Goal: Task Accomplishment & Management: Manage account settings

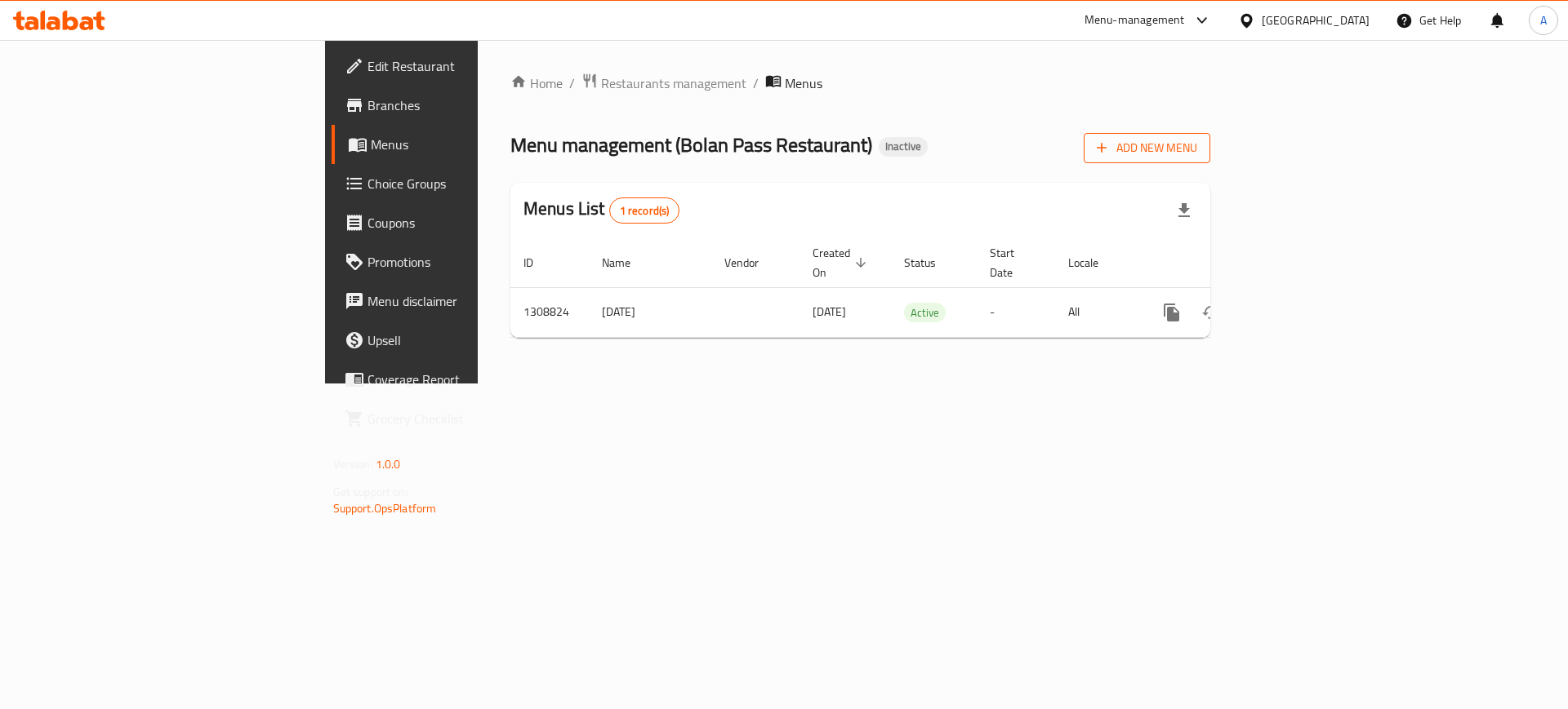
click at [1197, 153] on span "Add New Menu" at bounding box center [1146, 148] width 101 height 20
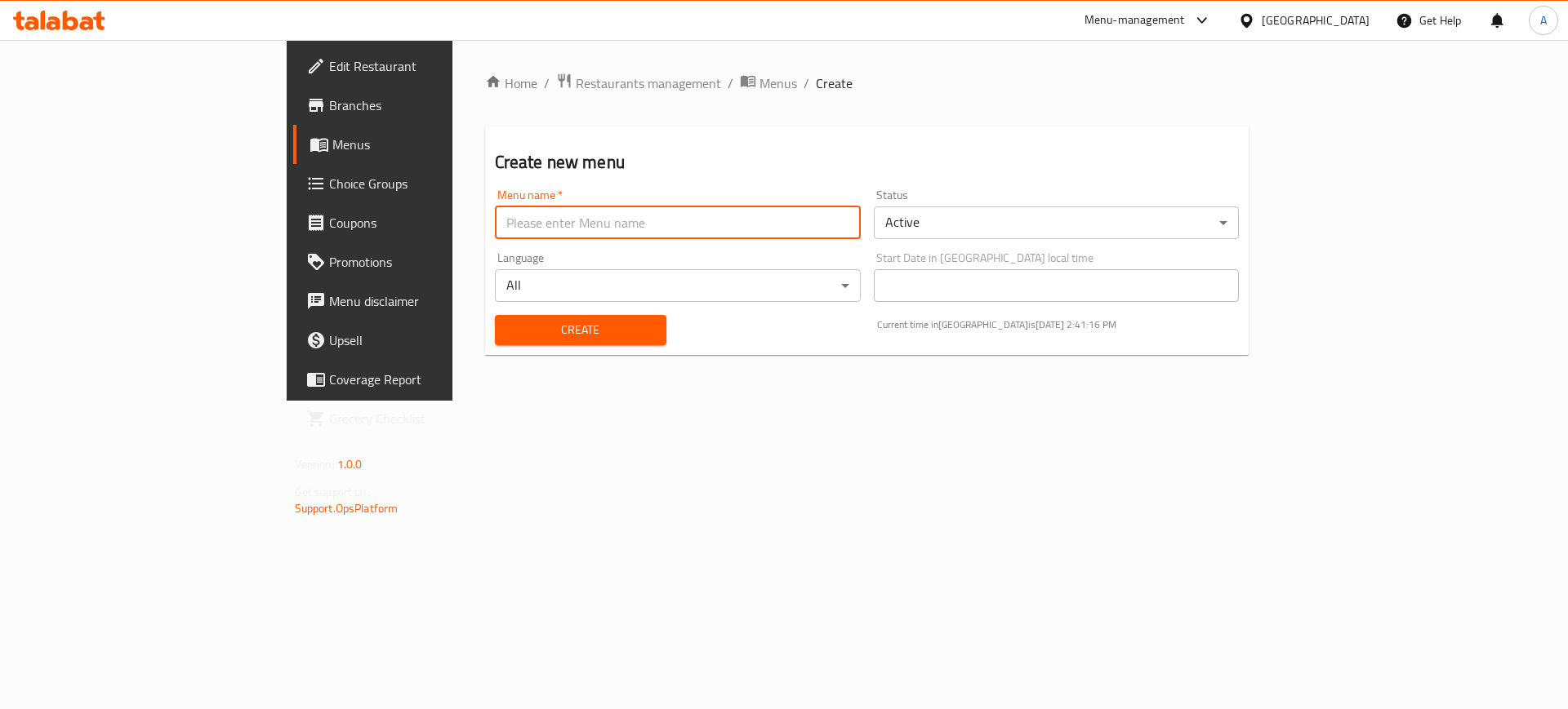
click at [669, 234] on input "text" at bounding box center [677, 222] width 366 height 33
type input "After Error"
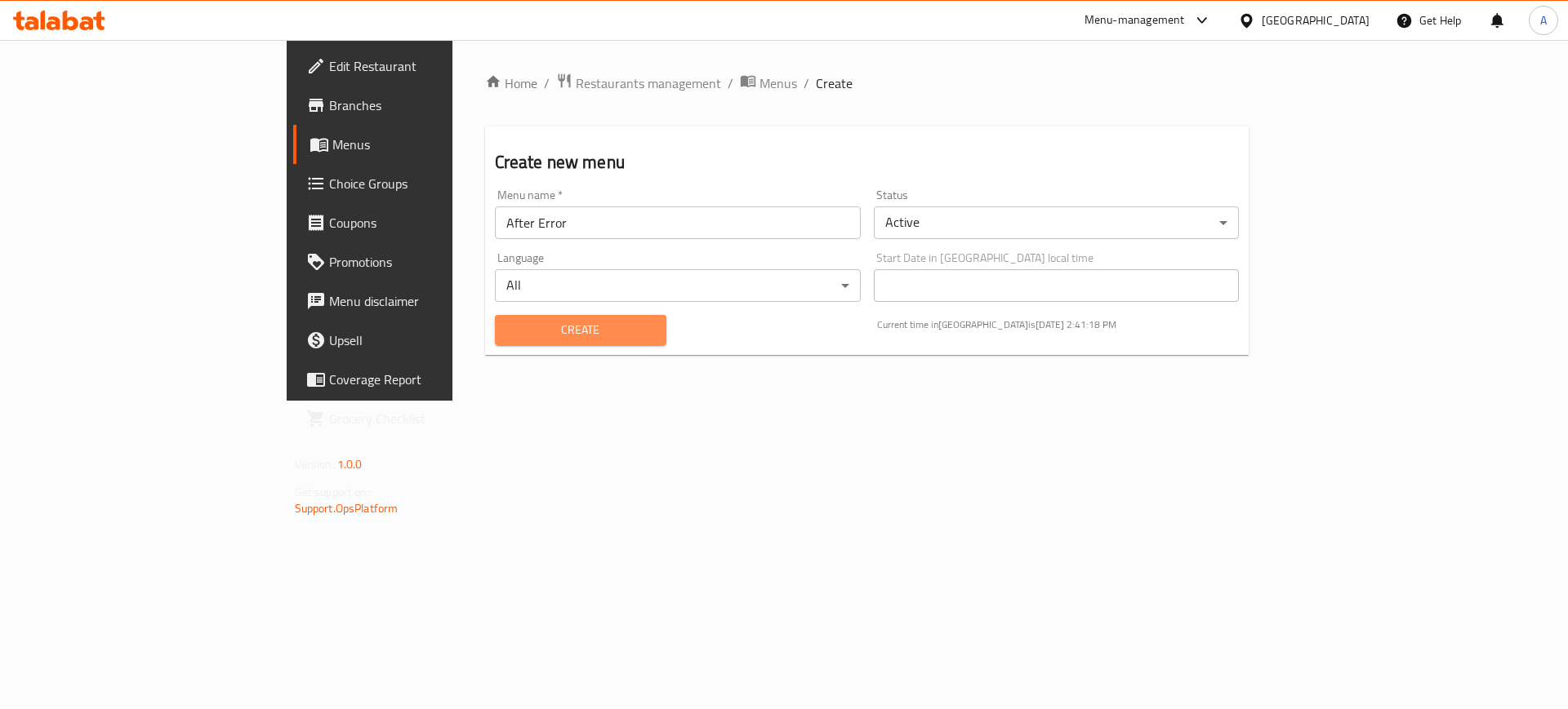
click at [508, 340] on span "Create" at bounding box center [581, 330] width 145 height 20
click at [508, 332] on span "Create" at bounding box center [581, 330] width 145 height 20
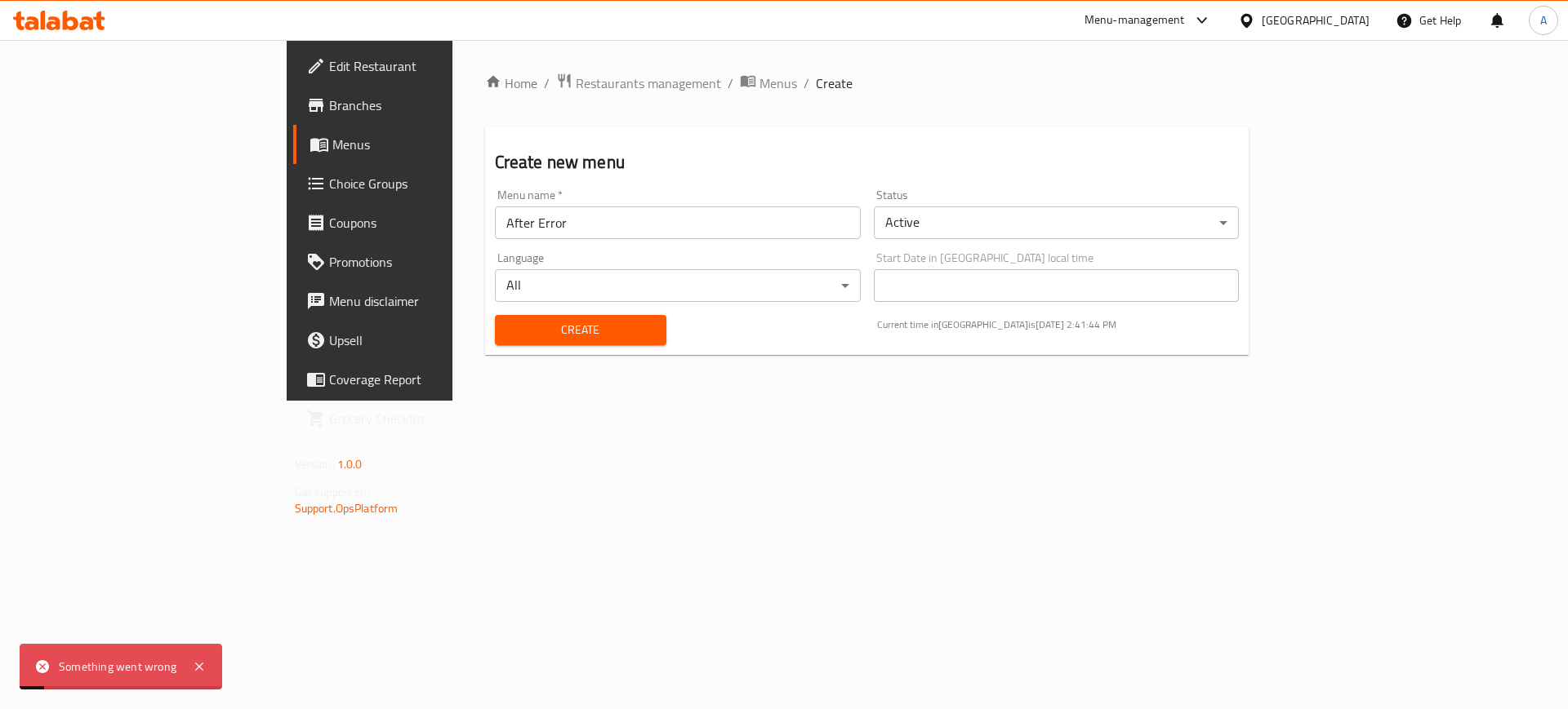
click at [759, 86] on span "Menus" at bounding box center [778, 83] width 37 height 19
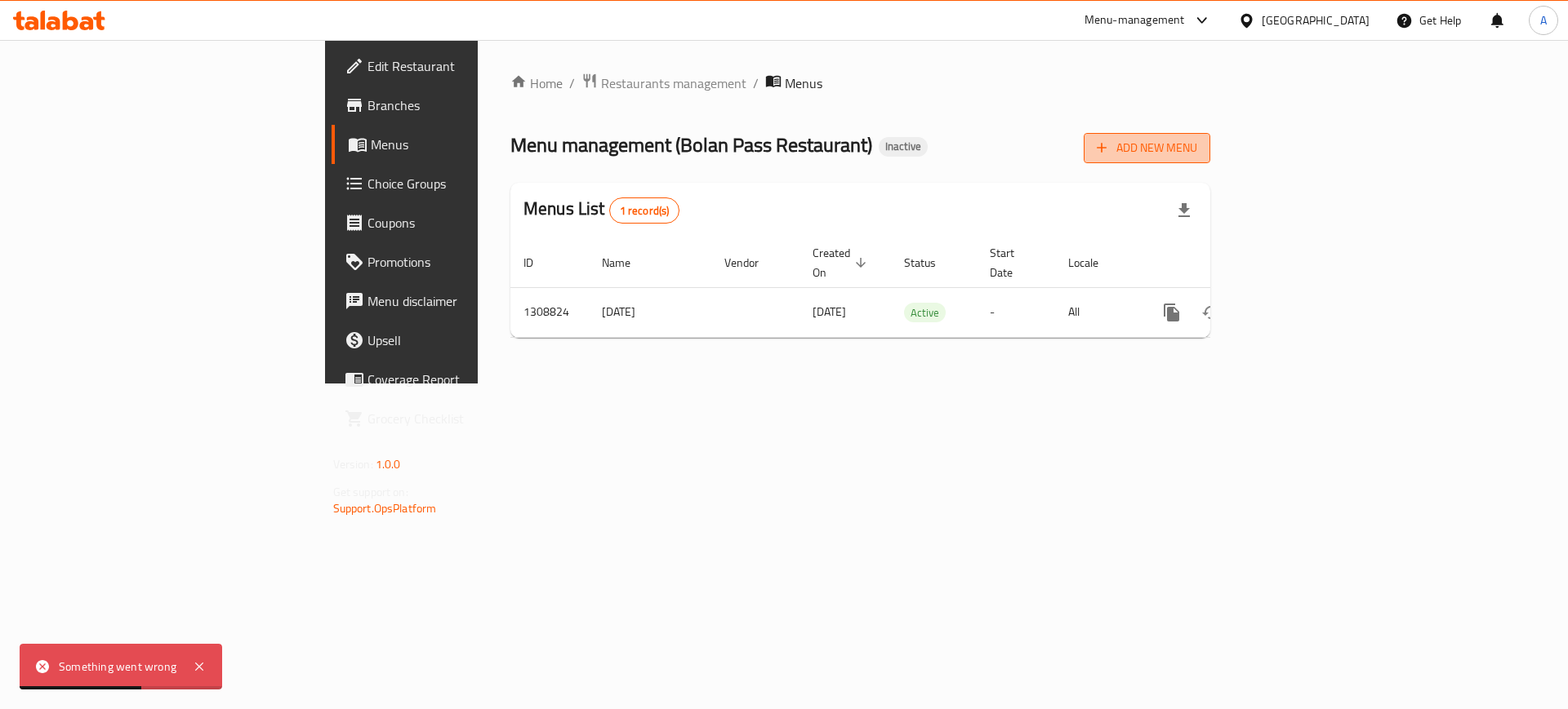
click at [1197, 152] on span "Add New Menu" at bounding box center [1146, 148] width 101 height 20
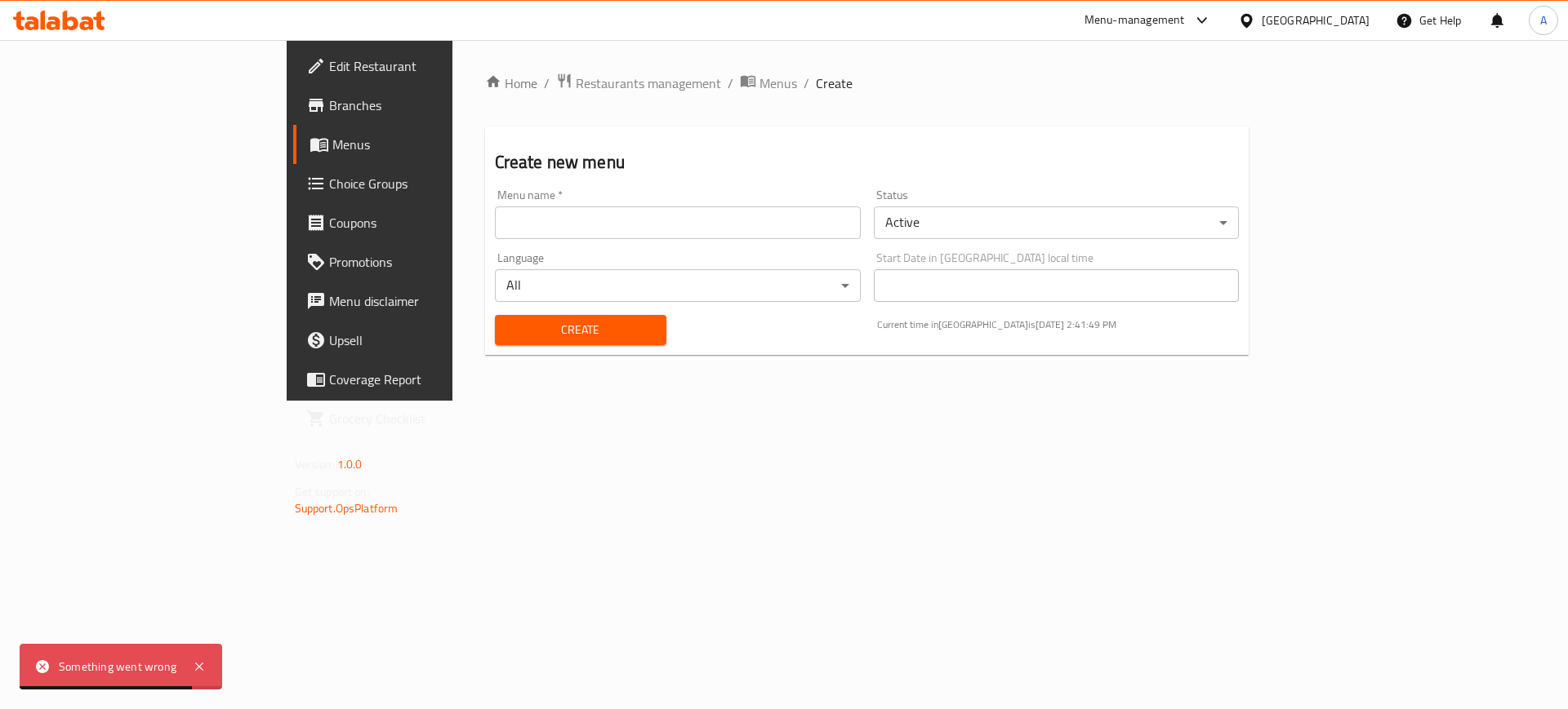
click at [494, 230] on input "text" at bounding box center [677, 222] width 366 height 33
type input "After Error"
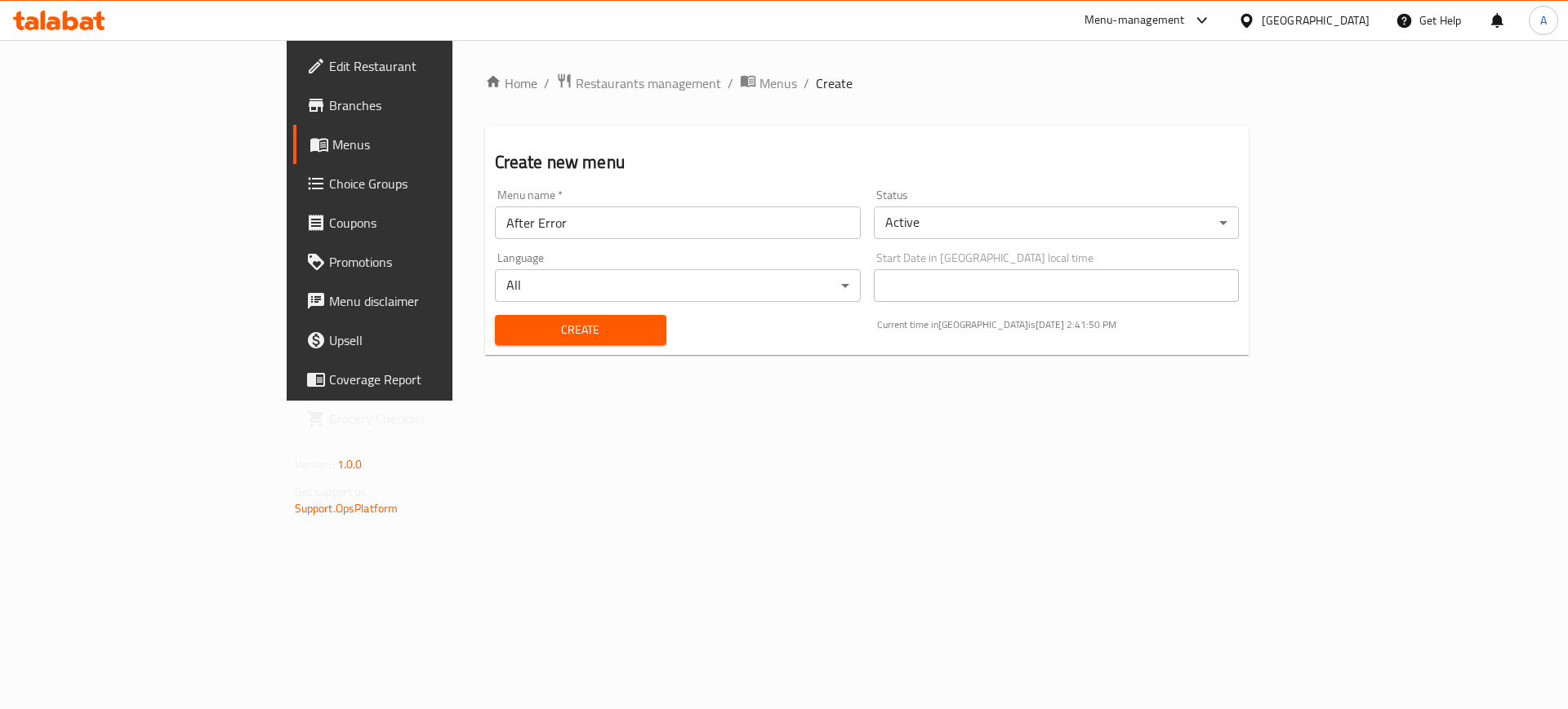
click at [485, 312] on div "Create" at bounding box center [581, 330] width 191 height 50
click at [508, 326] on span "Create" at bounding box center [581, 330] width 145 height 20
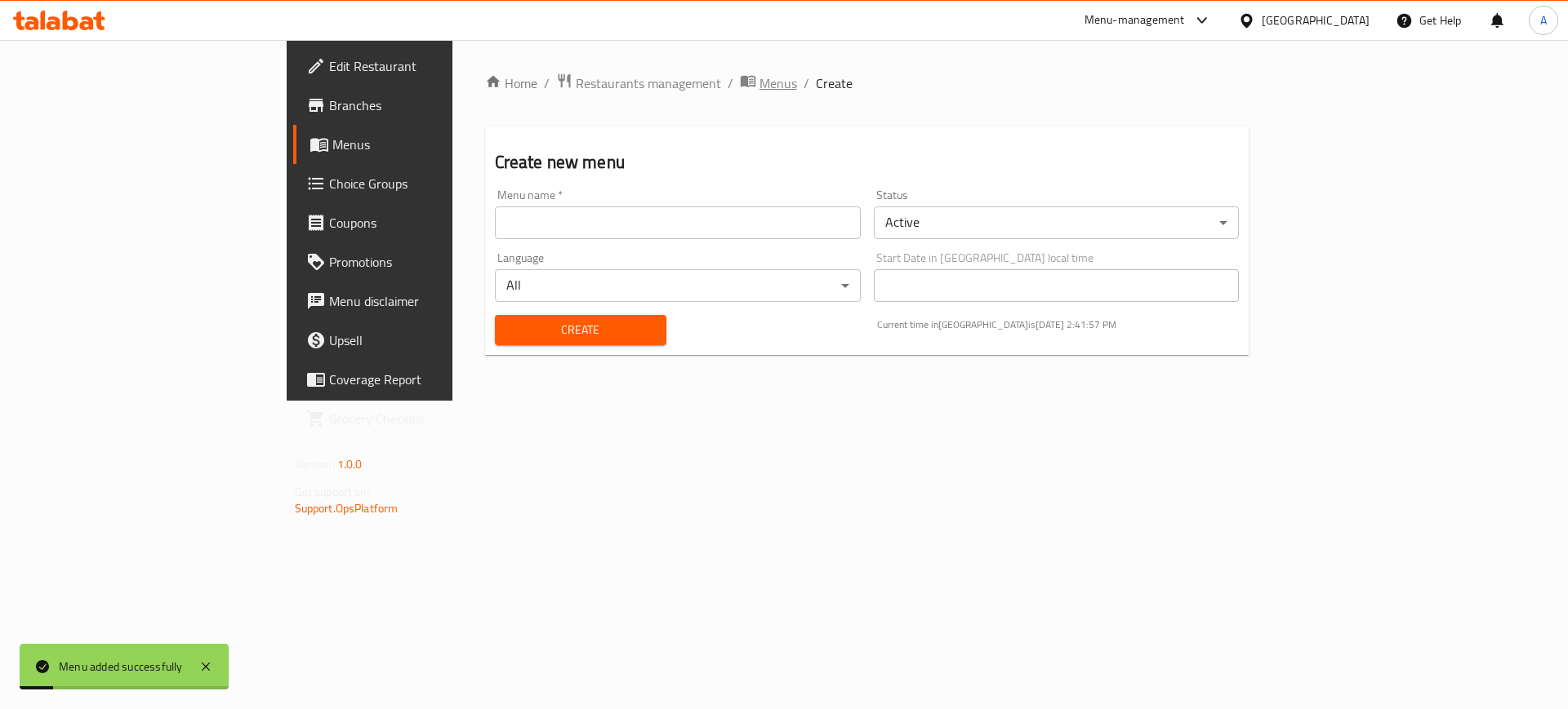
click at [759, 90] on span "Menus" at bounding box center [778, 83] width 37 height 19
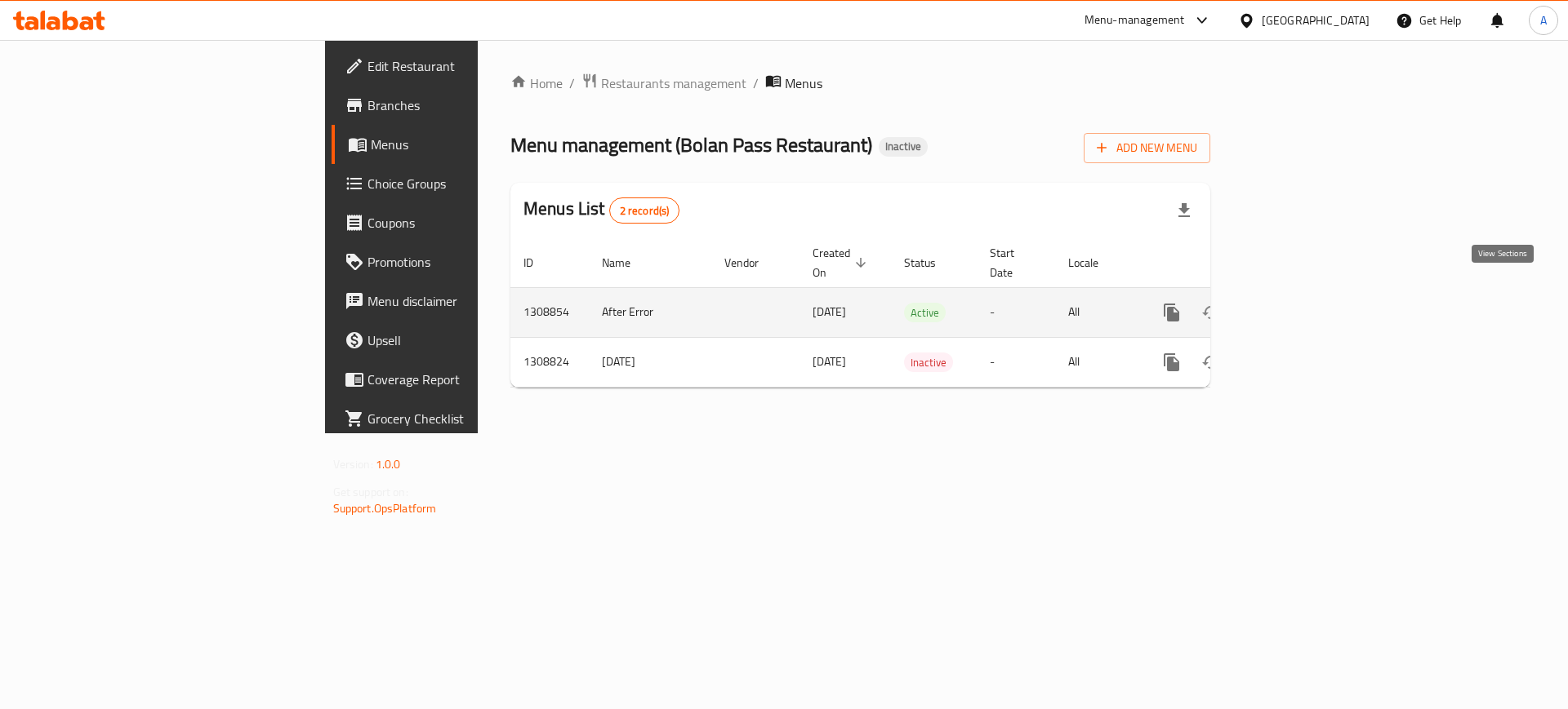
click at [1308, 293] on link "enhanced table" at bounding box center [1289, 313] width 39 height 39
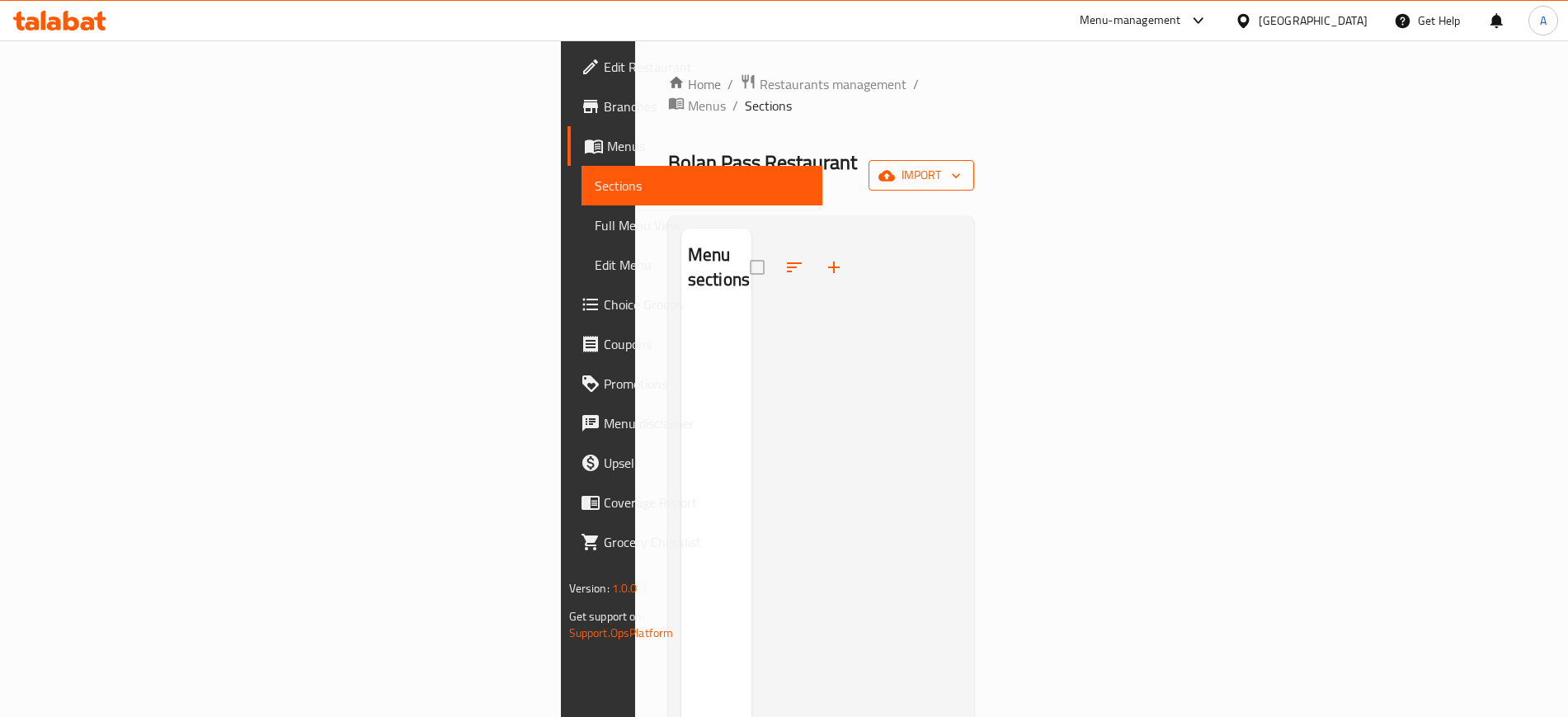
click at [961, 165] on span "import" at bounding box center [921, 175] width 79 height 21
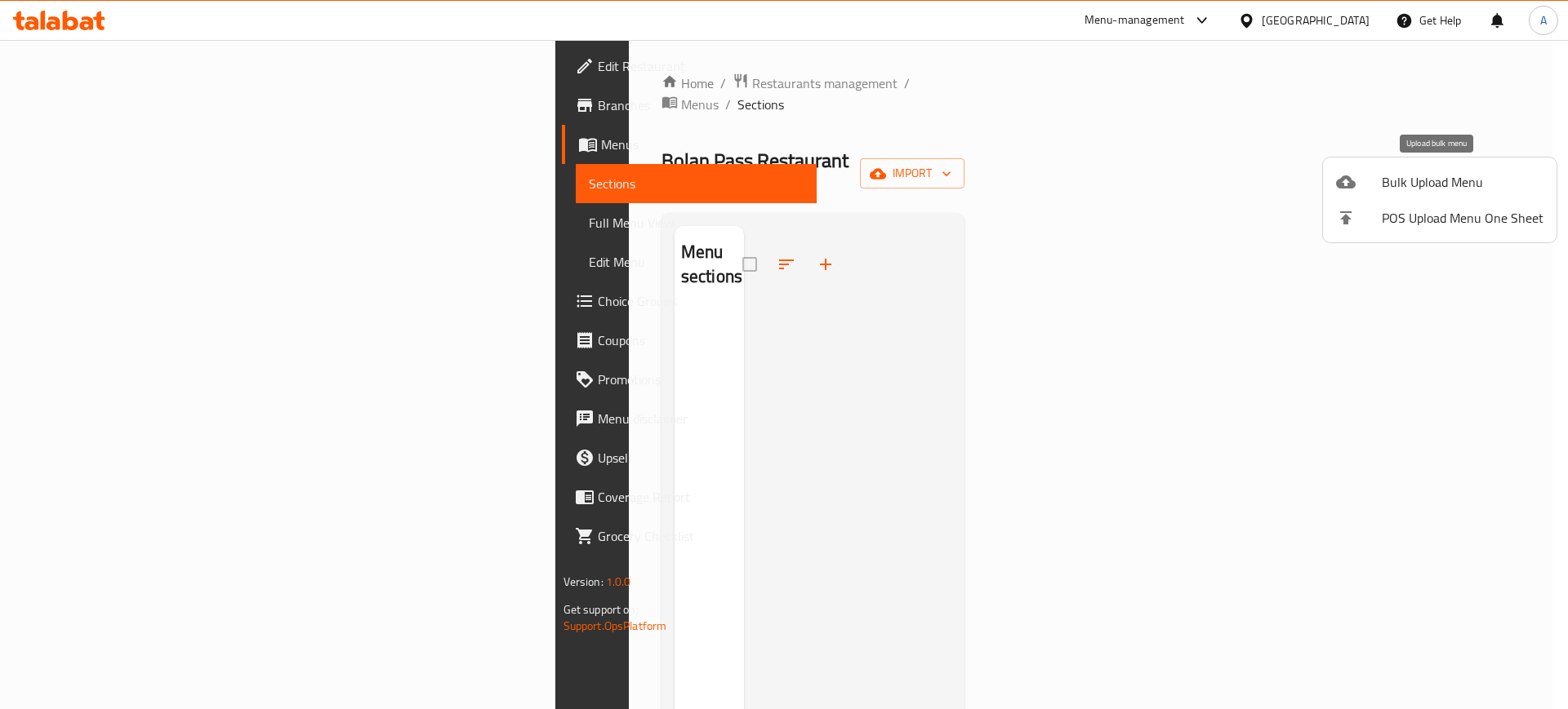
click at [1403, 182] on span "Bulk Upload Menu" at bounding box center [1461, 182] width 161 height 19
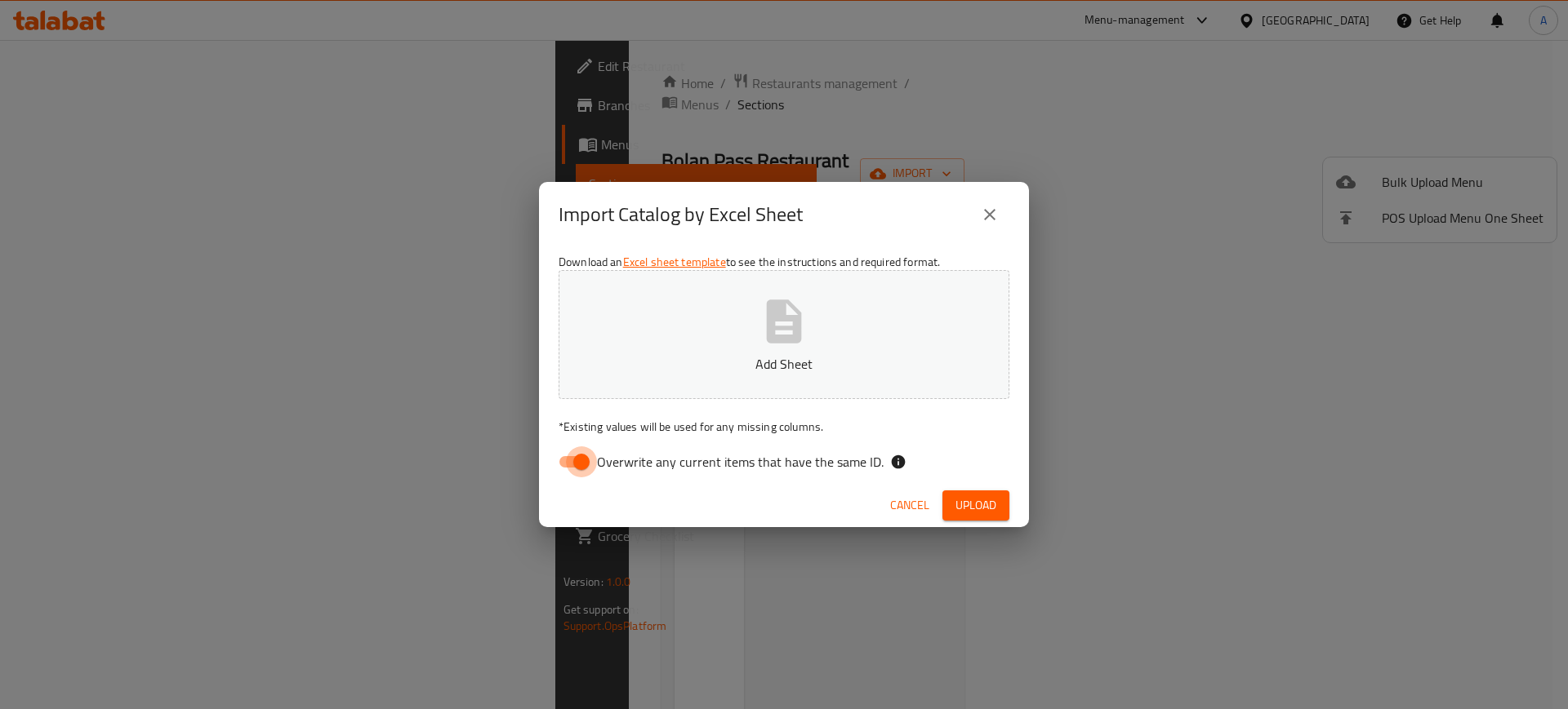
click at [587, 452] on input "Overwrite any current items that have the same ID." at bounding box center [582, 461] width 93 height 31
checkbox input "false"
click at [735, 352] on button "Add Sheet" at bounding box center [784, 335] width 451 height 129
click at [963, 505] on span "Upload" at bounding box center [975, 505] width 41 height 20
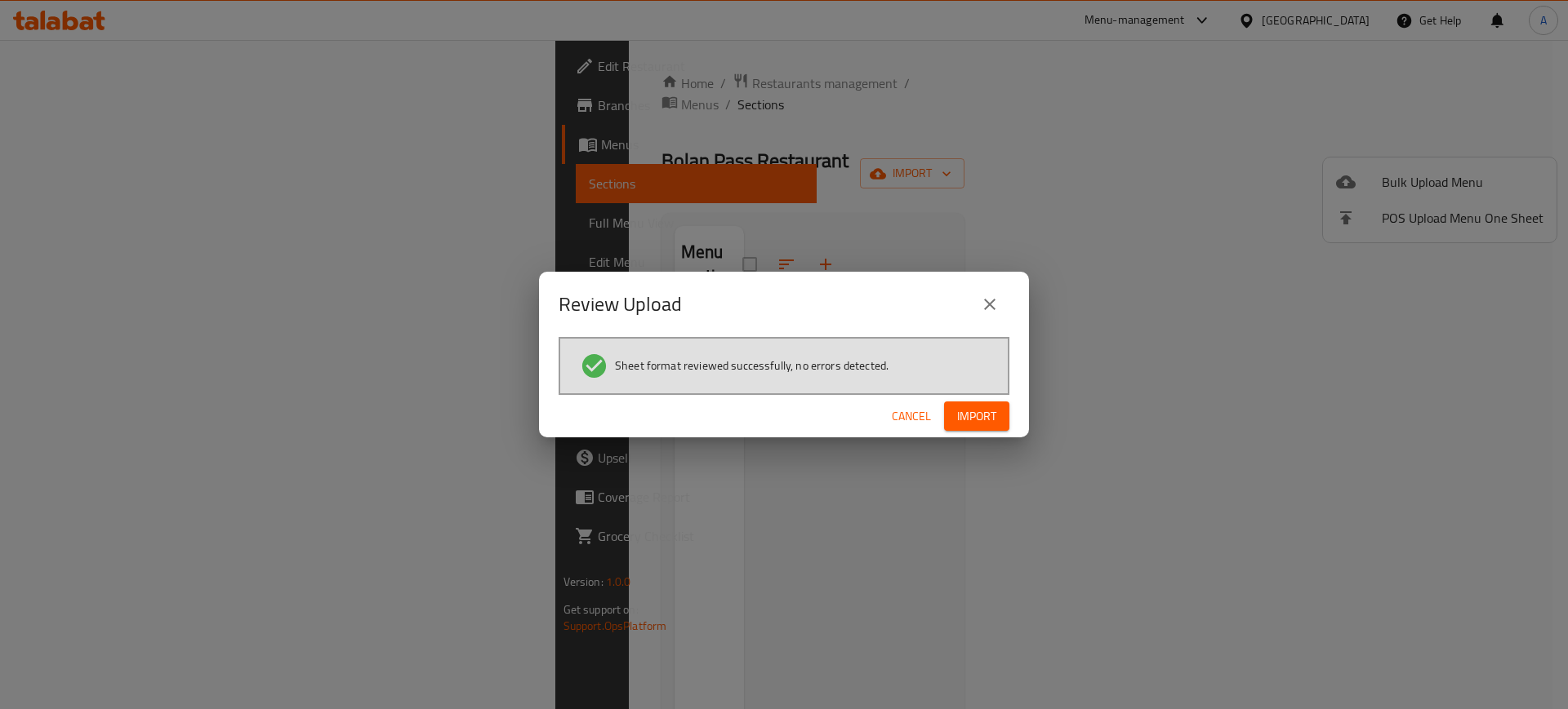
click at [974, 422] on span "Import" at bounding box center [976, 417] width 39 height 20
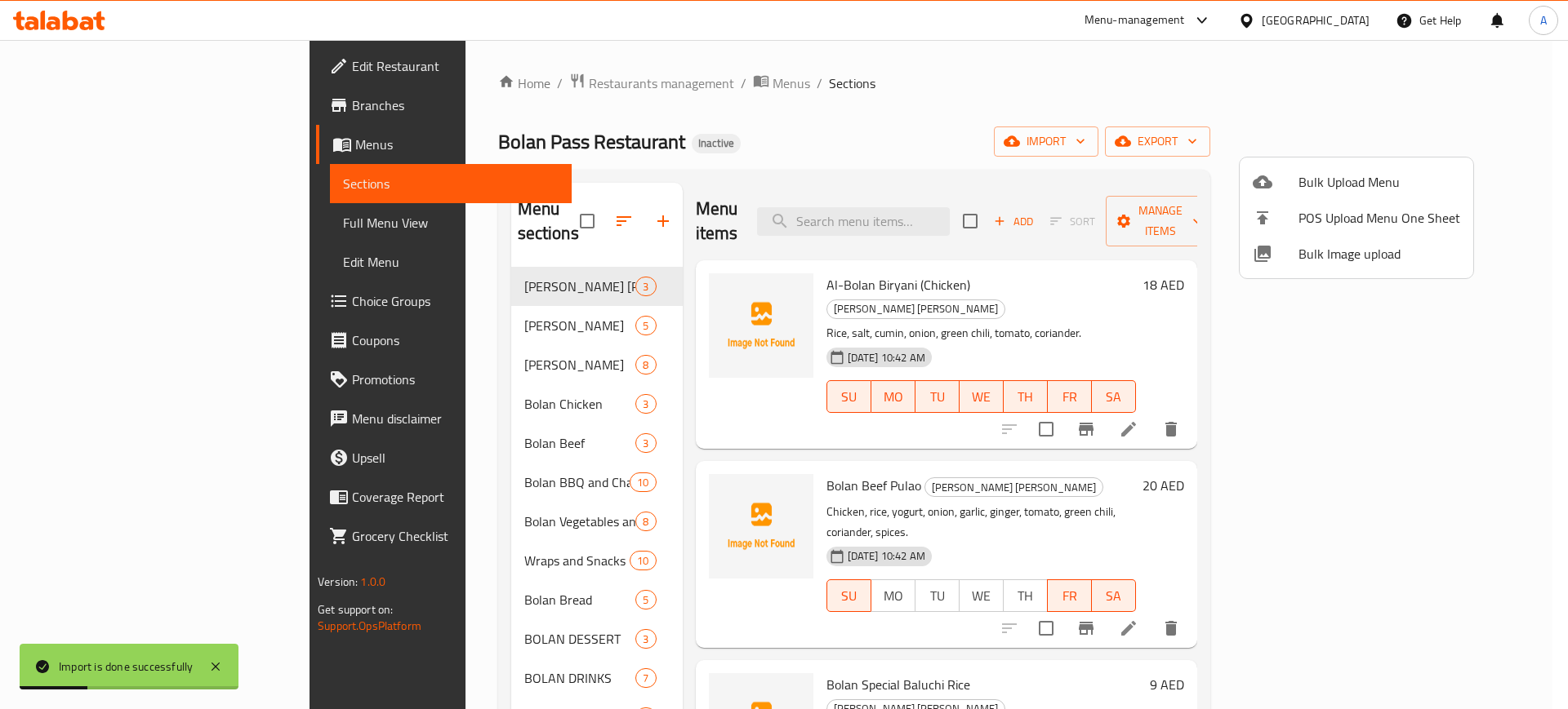
click at [793, 114] on div at bounding box center [784, 354] width 1568 height 709
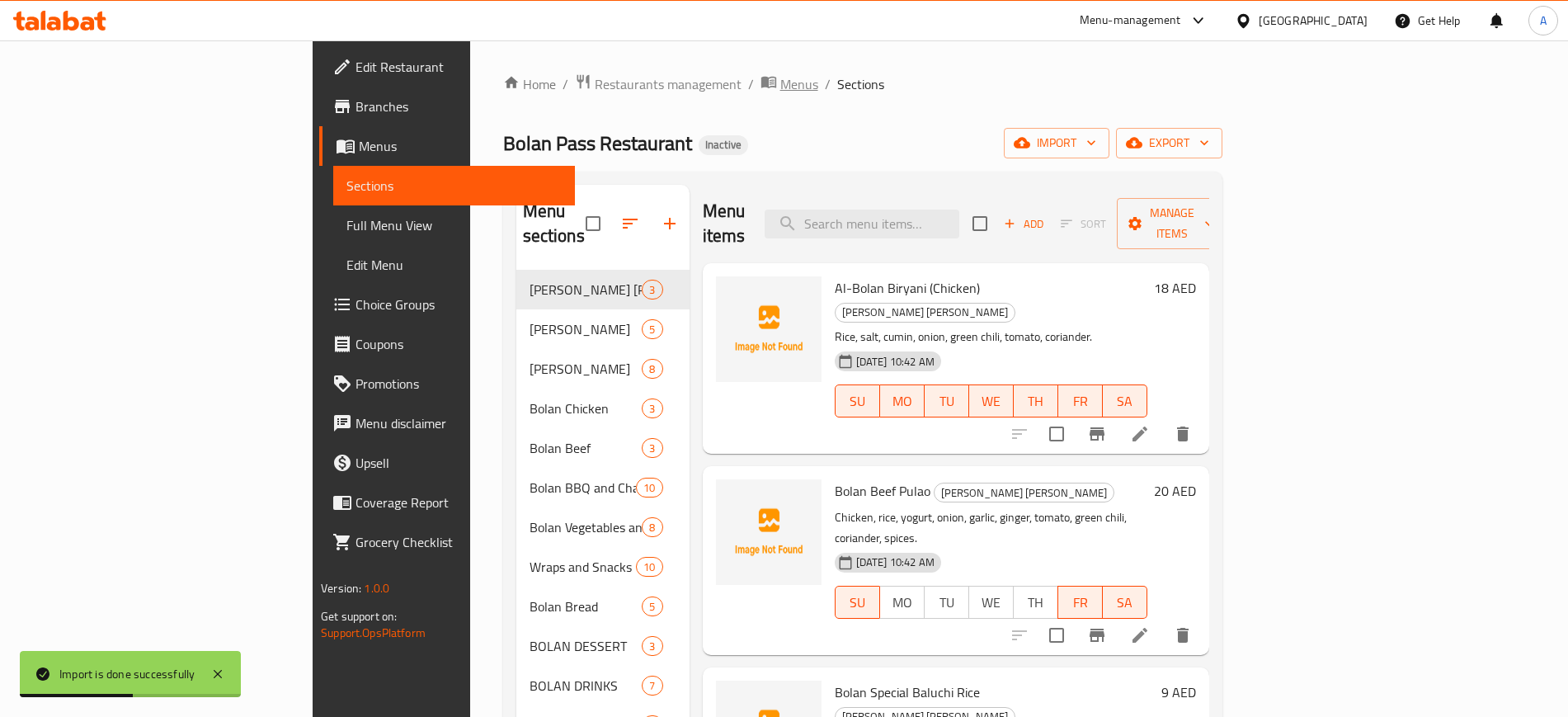
click at [781, 79] on span "Menus" at bounding box center [799, 84] width 38 height 20
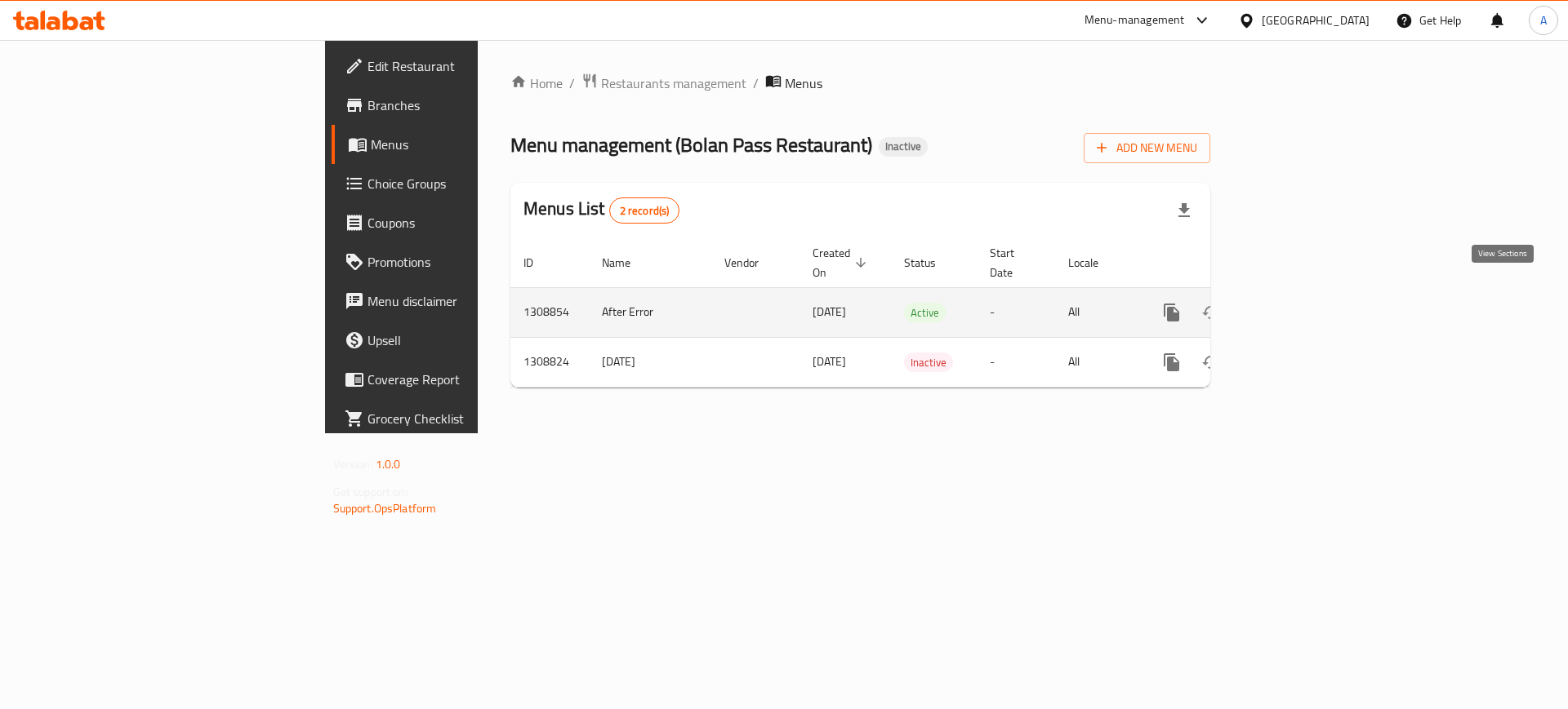
click at [1297, 305] on icon "enhanced table" at bounding box center [1289, 312] width 14 height 14
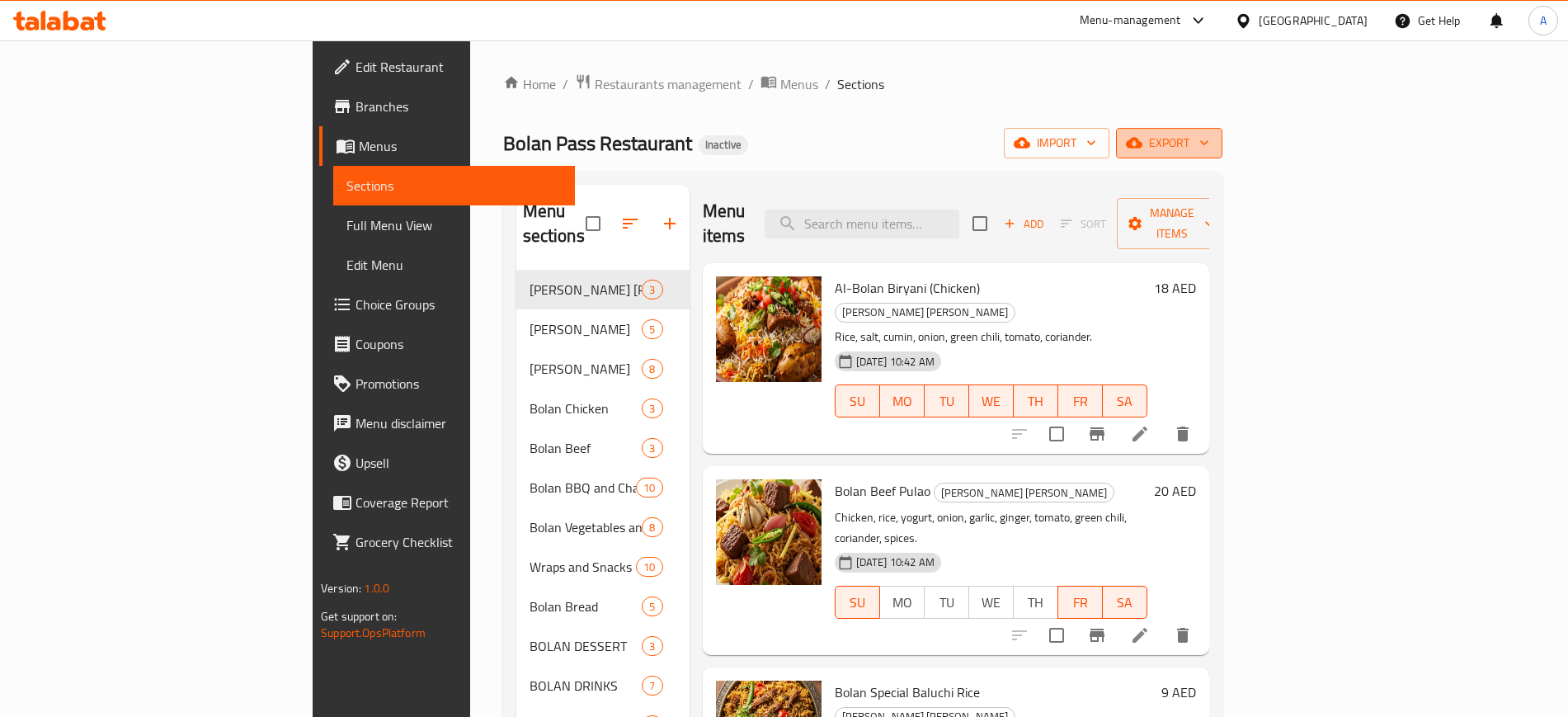
click at [1213, 140] on icon "button" at bounding box center [1204, 142] width 16 height 16
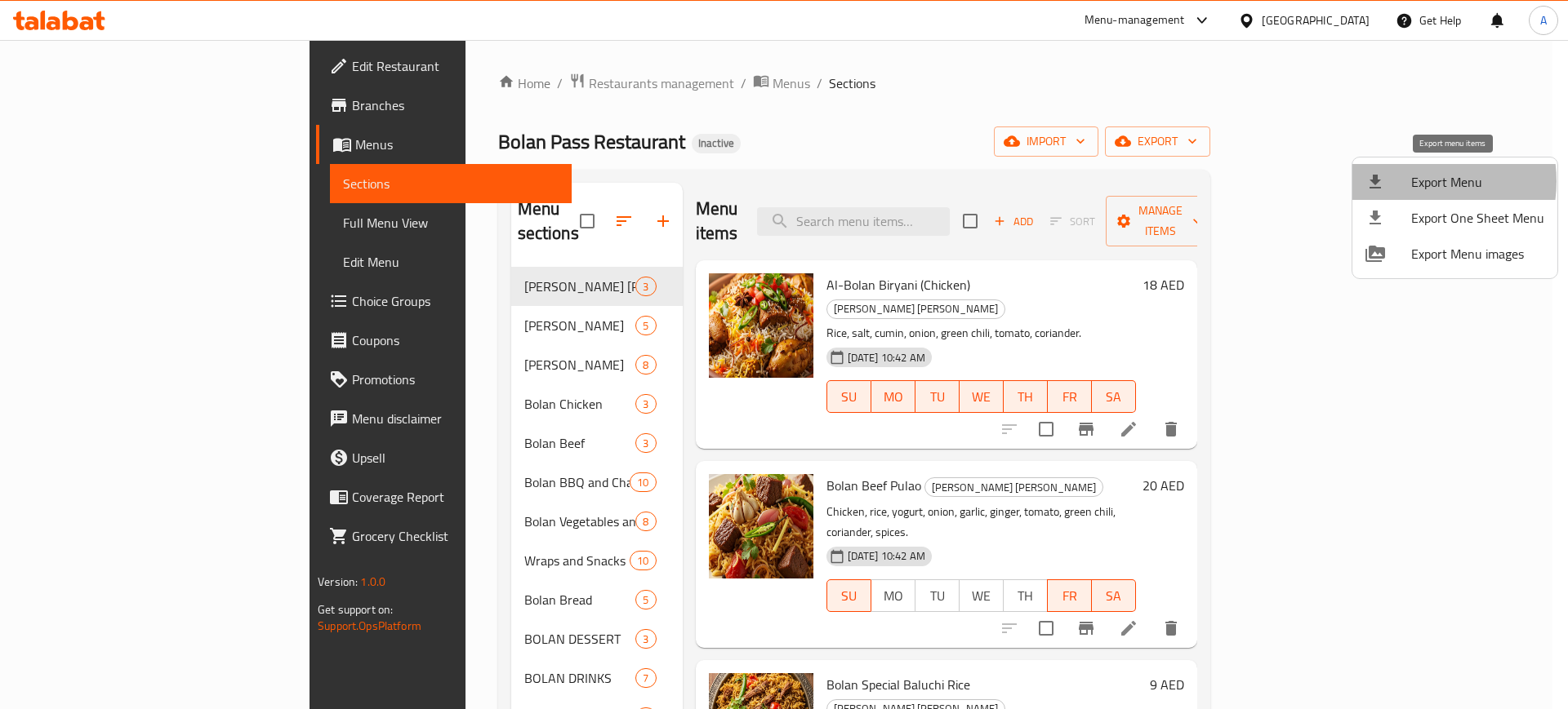
click at [1416, 181] on span "Export Menu" at bounding box center [1477, 182] width 133 height 19
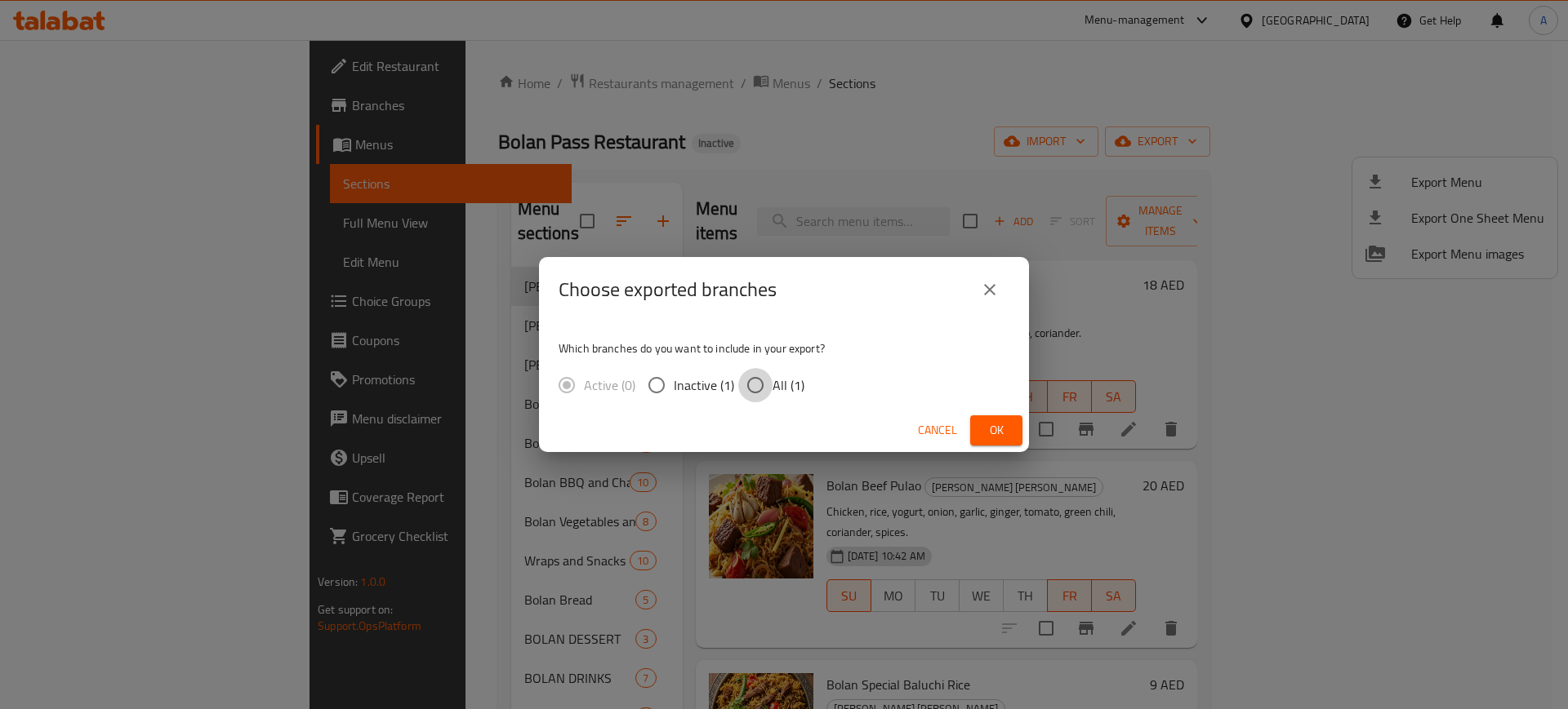
click at [753, 388] on input "All (1)" at bounding box center [755, 385] width 35 height 35
radio input "true"
click at [1000, 436] on span "Ok" at bounding box center [996, 430] width 26 height 20
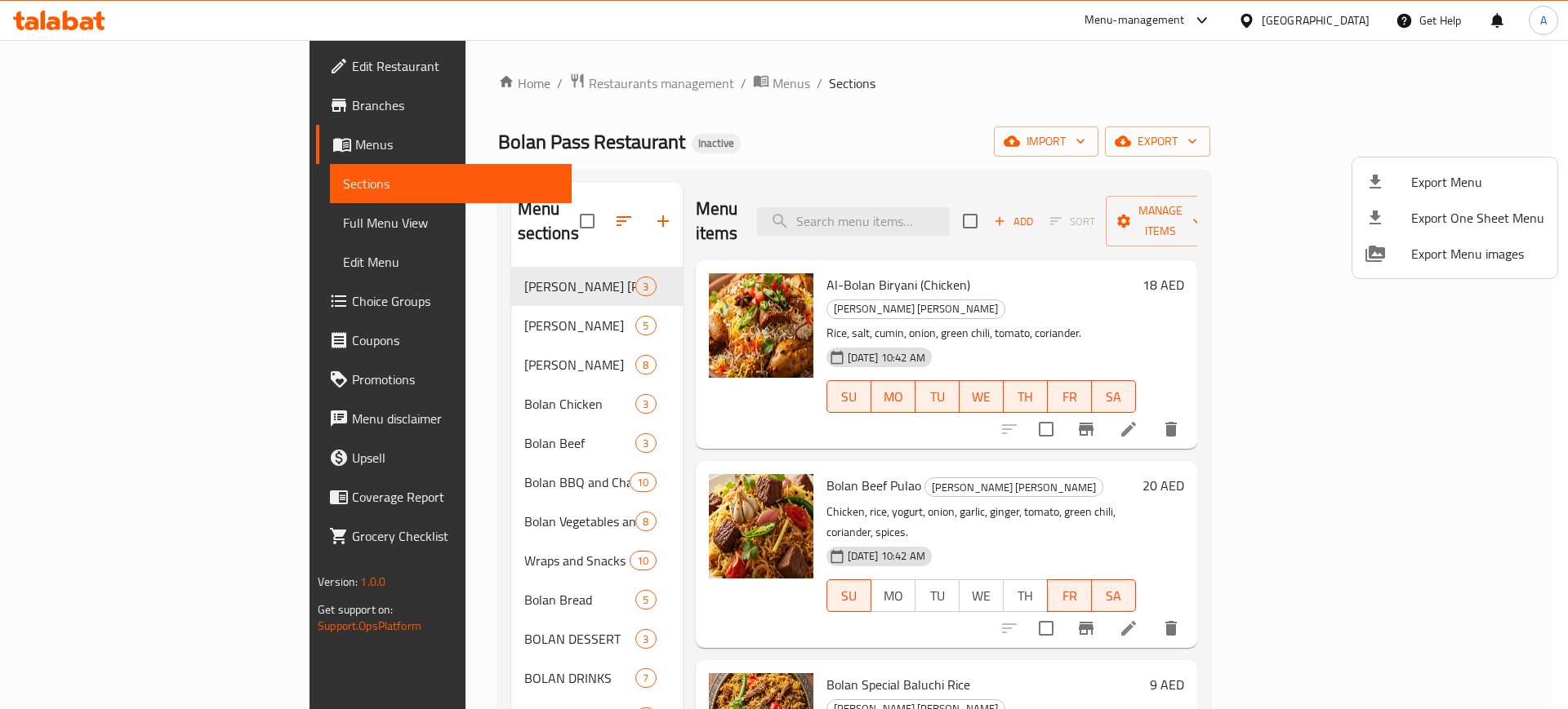
click at [1288, 17] on div at bounding box center [784, 354] width 1568 height 709
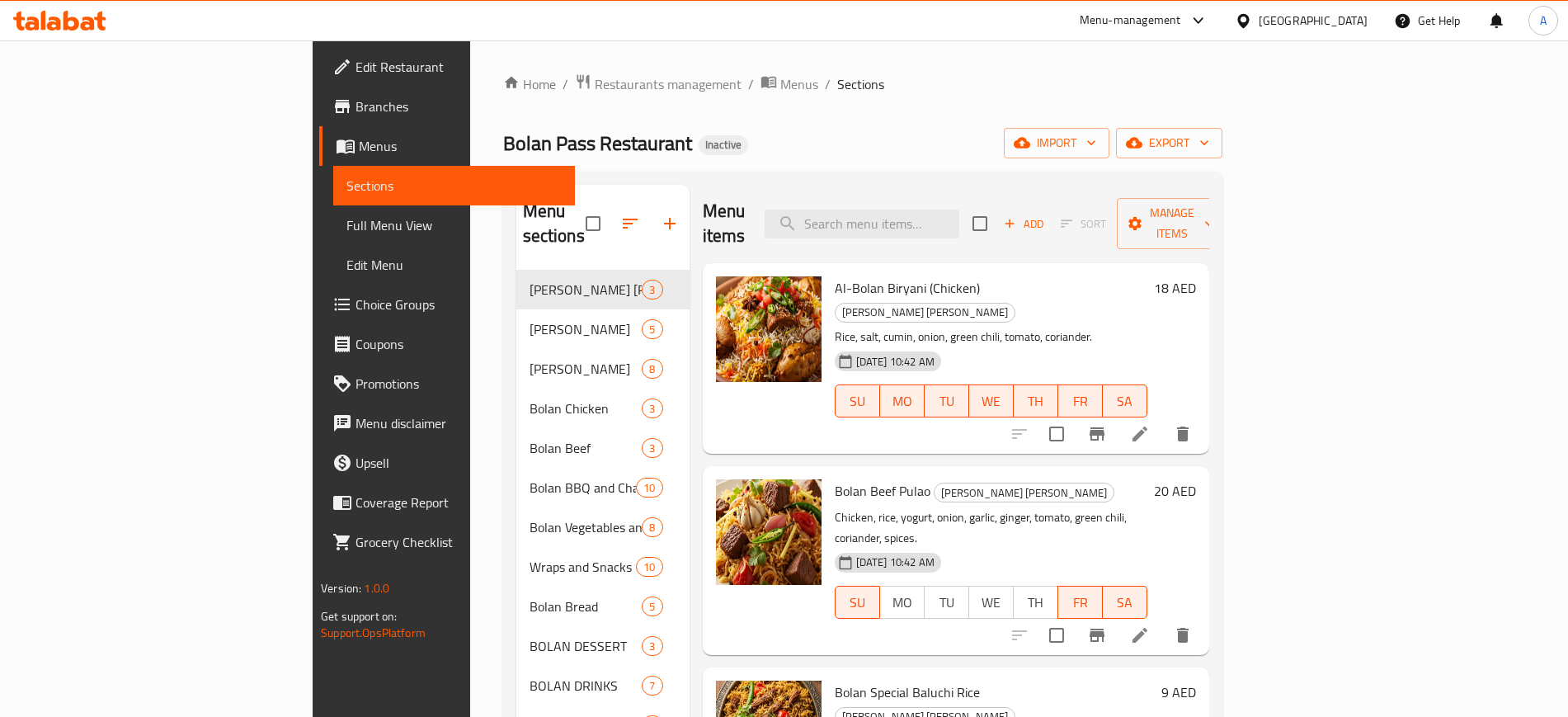
click at [1302, 17] on div "[GEOGRAPHIC_DATA]" at bounding box center [1313, 21] width 109 height 18
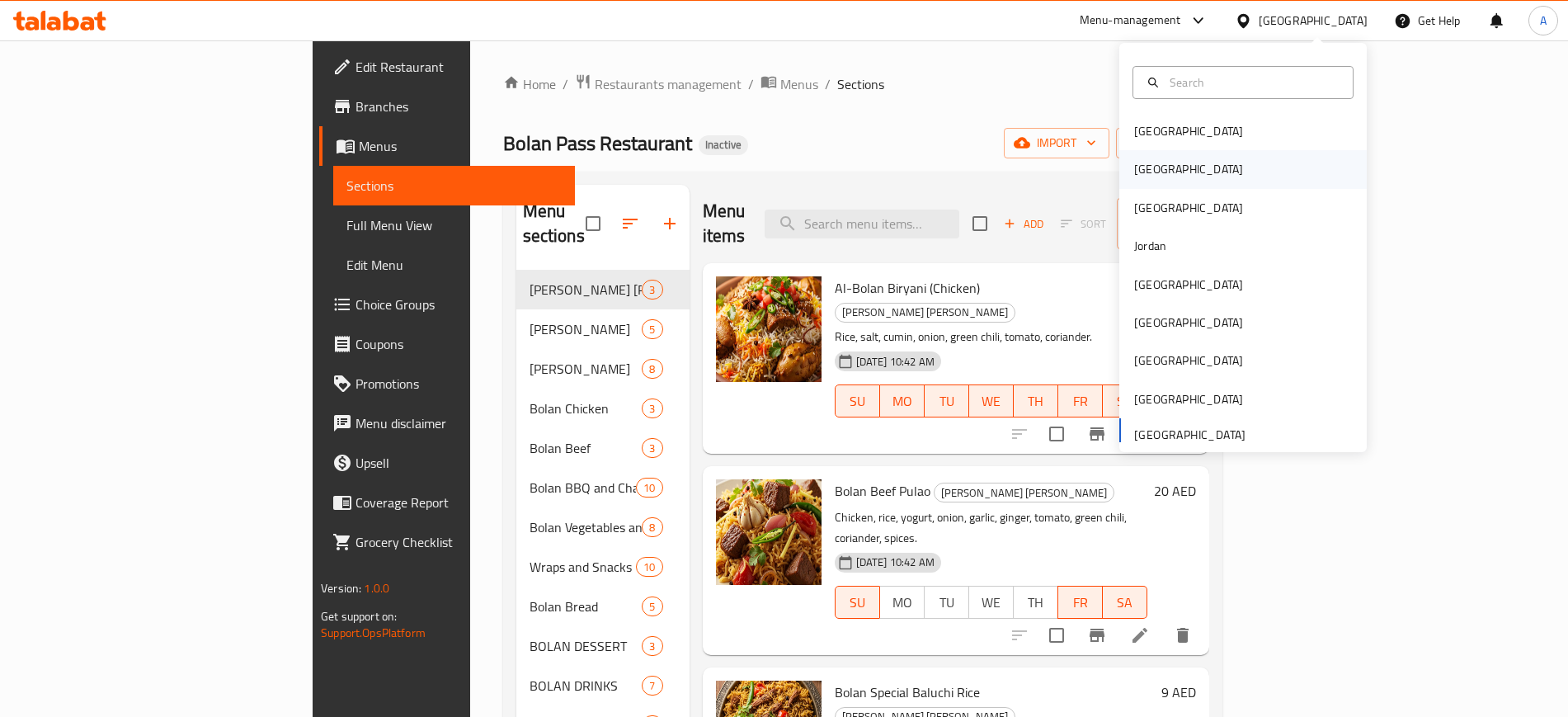
click at [1134, 174] on div "Egypt" at bounding box center [1189, 168] width 109 height 18
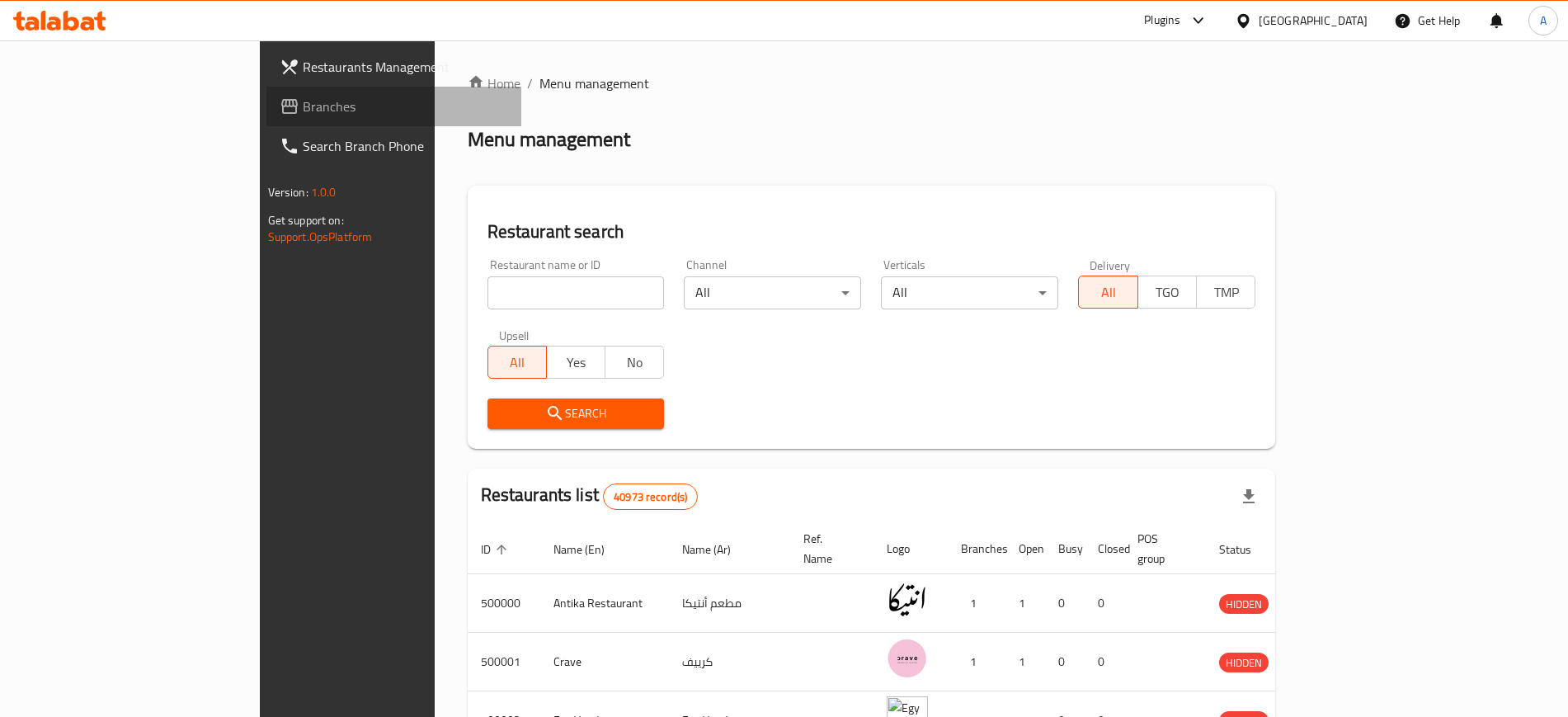
click at [303, 106] on span "Branches" at bounding box center [406, 106] width 206 height 20
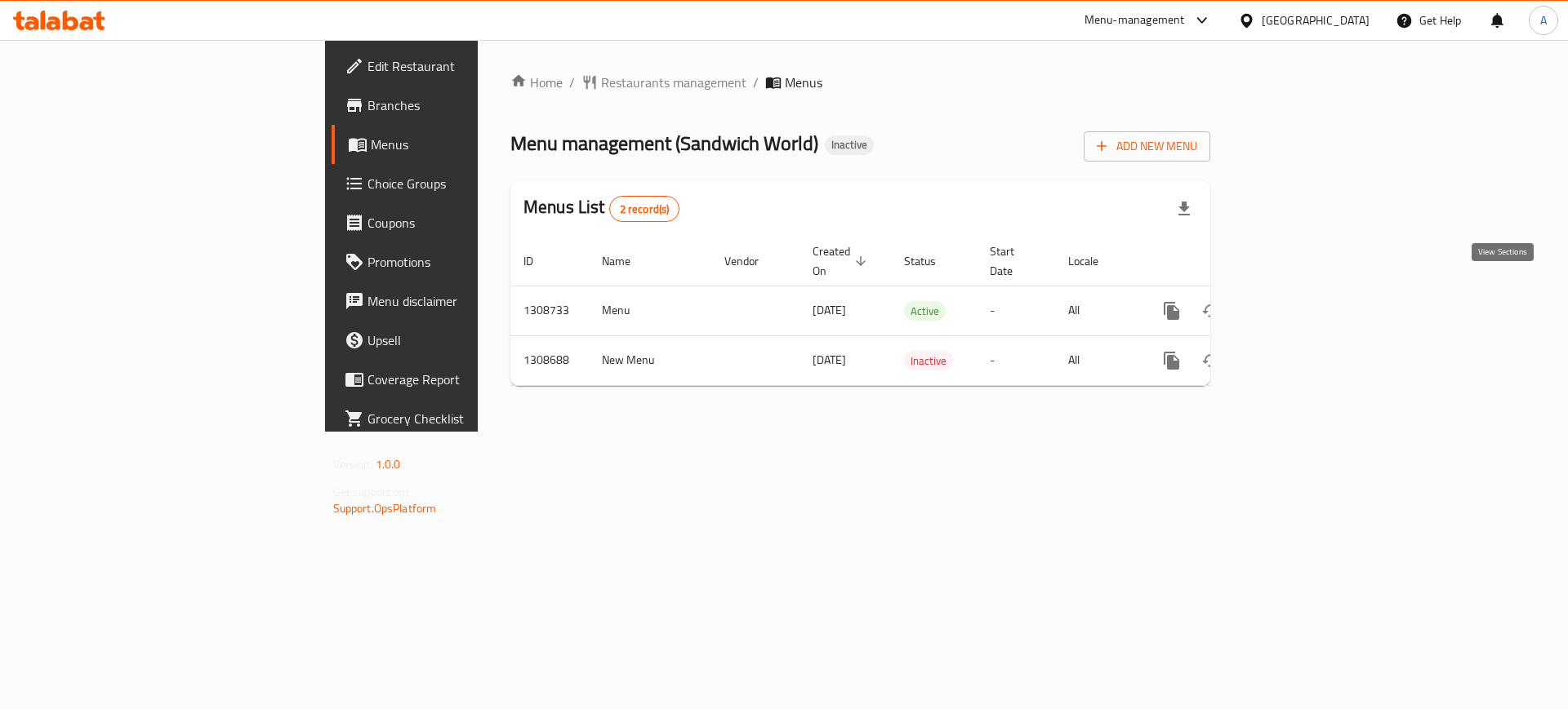
click at [1297, 303] on icon "enhanced table" at bounding box center [1289, 310] width 14 height 14
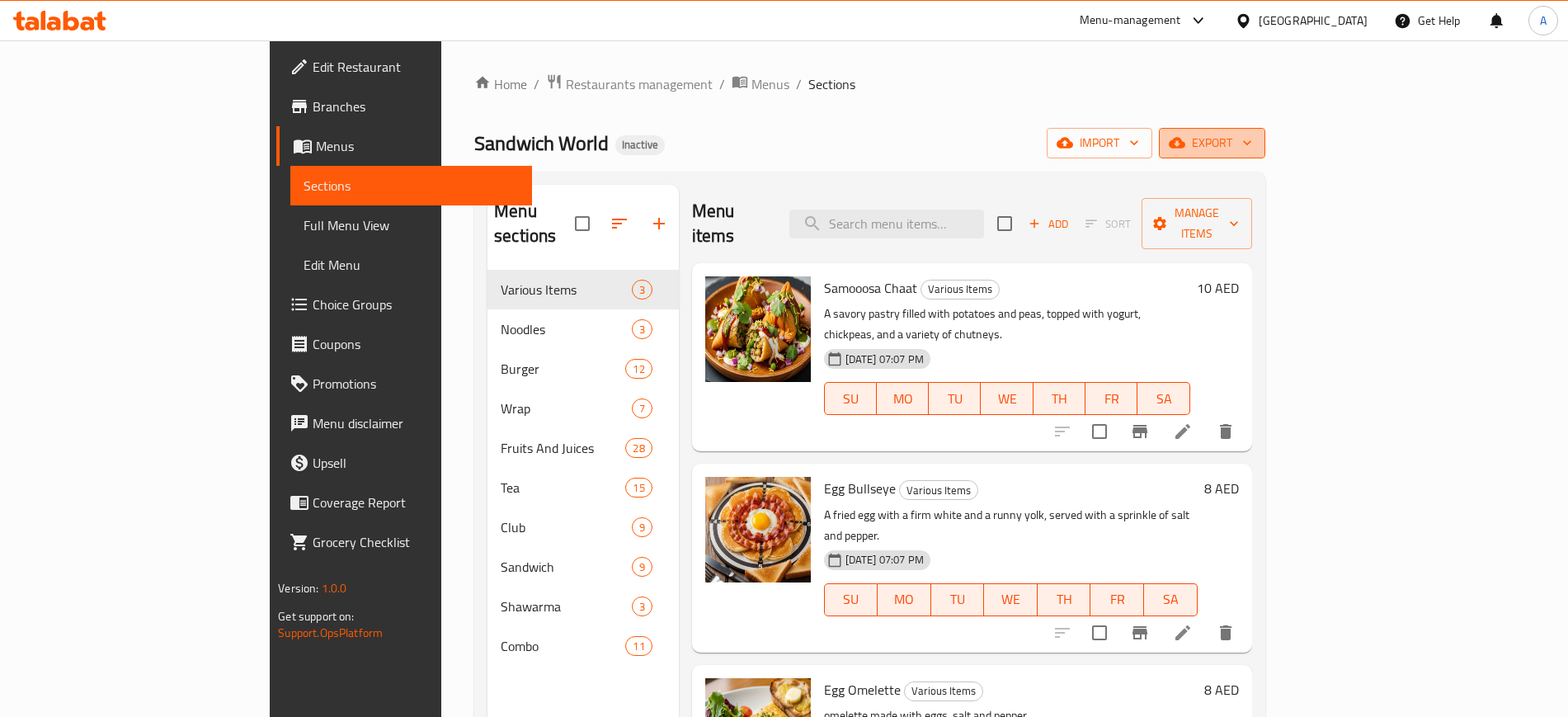
click at [1266, 139] on button "export" at bounding box center [1212, 144] width 107 height 31
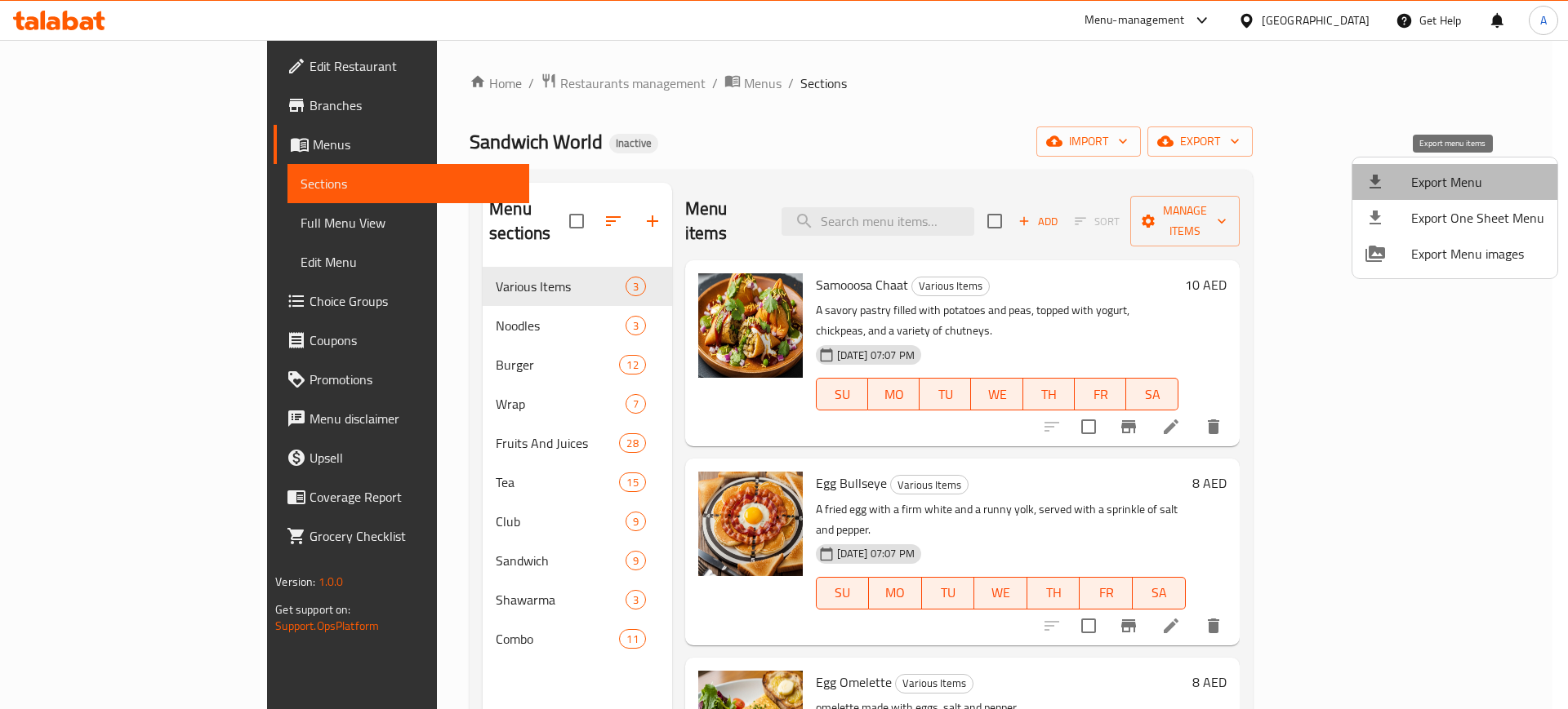
click at [1455, 181] on span "Export Menu" at bounding box center [1477, 182] width 133 height 19
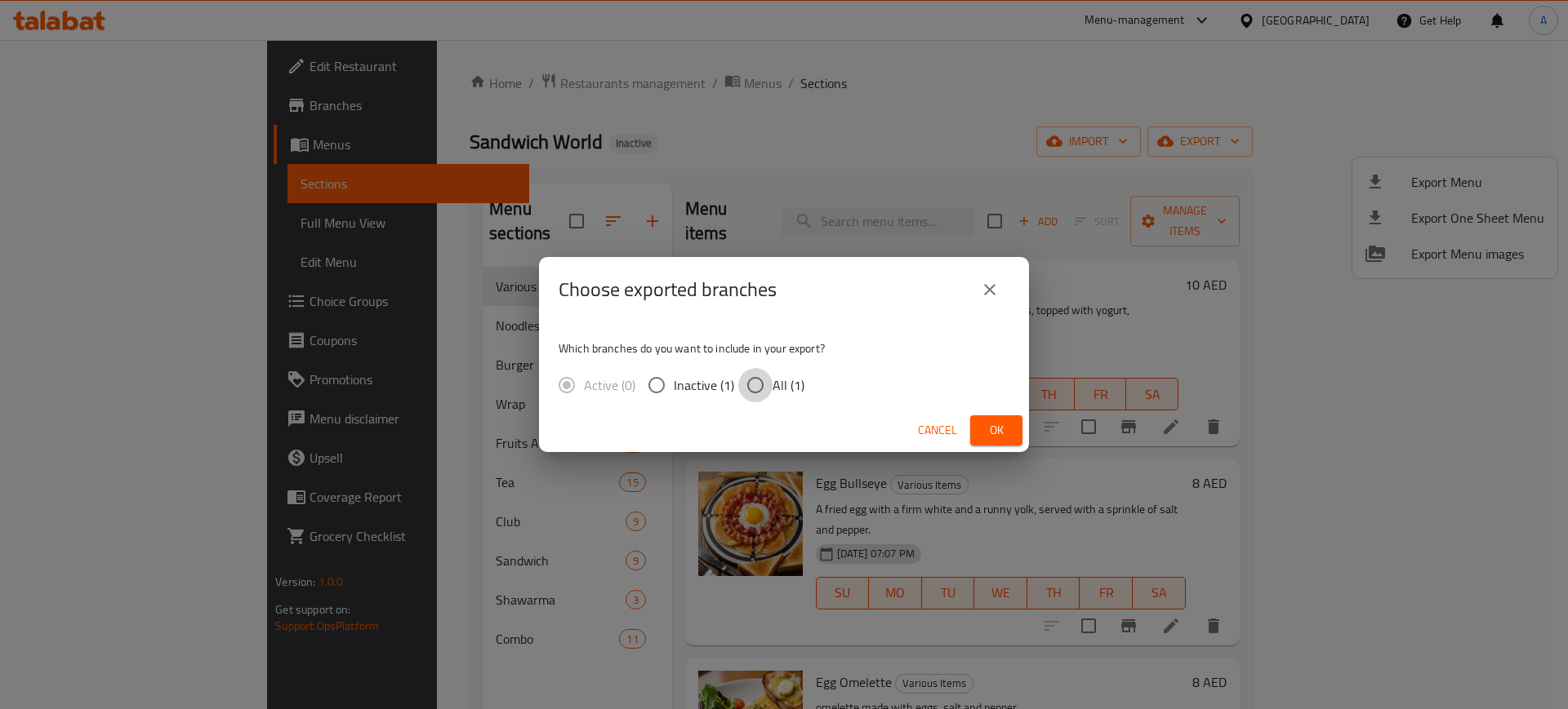
click at [757, 396] on input "All (1)" at bounding box center [755, 385] width 35 height 35
radio input "true"
click at [1011, 439] on button "Ok" at bounding box center [997, 431] width 52 height 30
